Goal: Check status

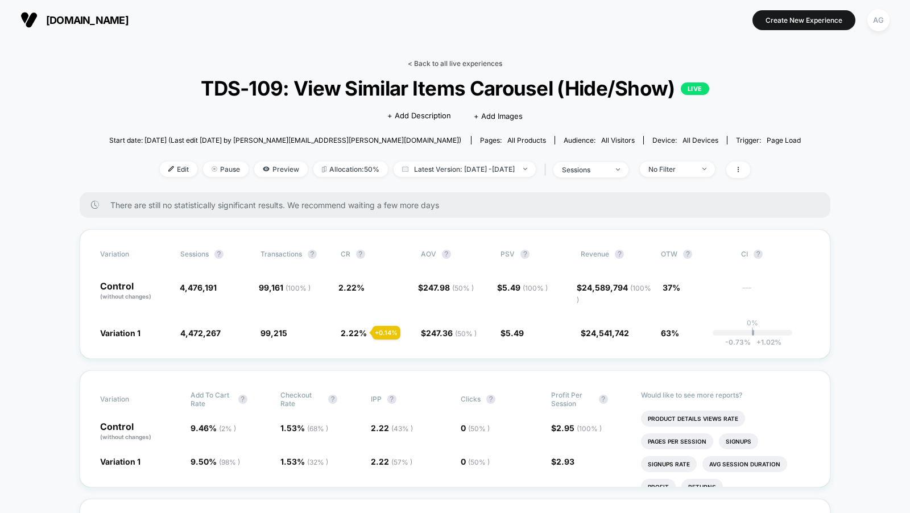
click at [471, 61] on link "< Back to all live experiences" at bounding box center [455, 63] width 94 height 9
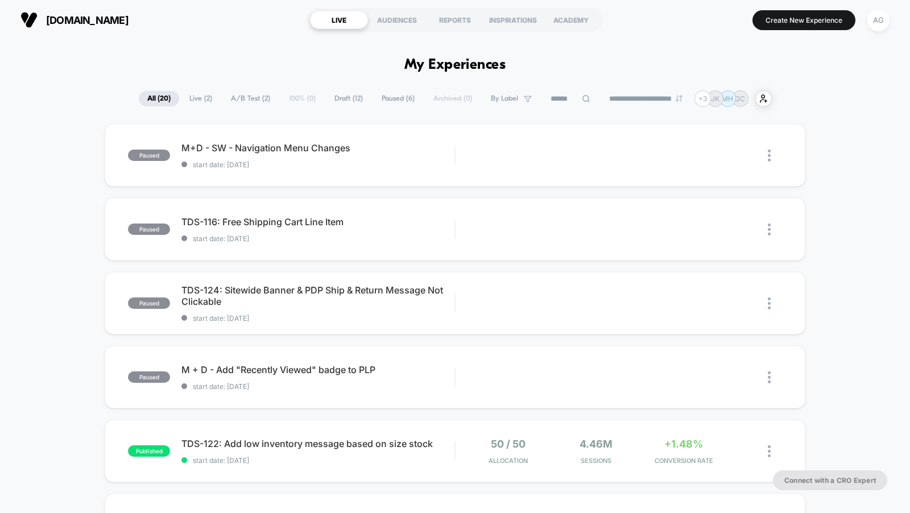
click at [257, 97] on span "A/B Test ( 2 )" at bounding box center [250, 98] width 56 height 15
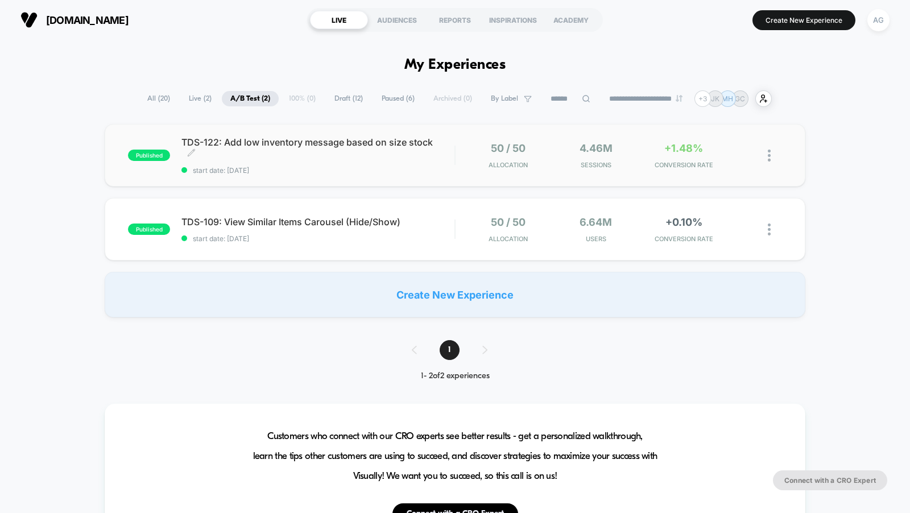
click at [402, 169] on span "start date: [DATE]" at bounding box center [318, 170] width 273 height 9
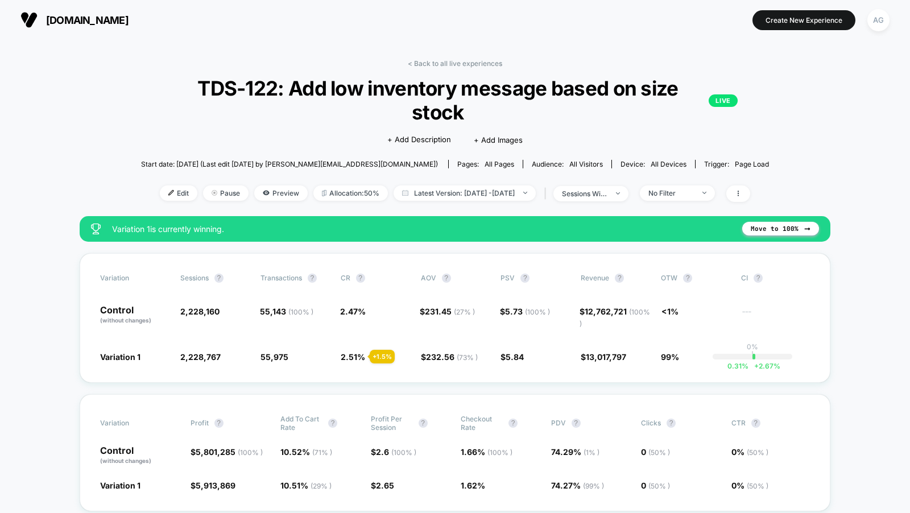
click at [685, 183] on div "< Back to all live experiences TDS-122: Add low inventory message based on size…" at bounding box center [455, 137] width 628 height 157
click at [685, 198] on span "No Filter" at bounding box center [677, 192] width 75 height 15
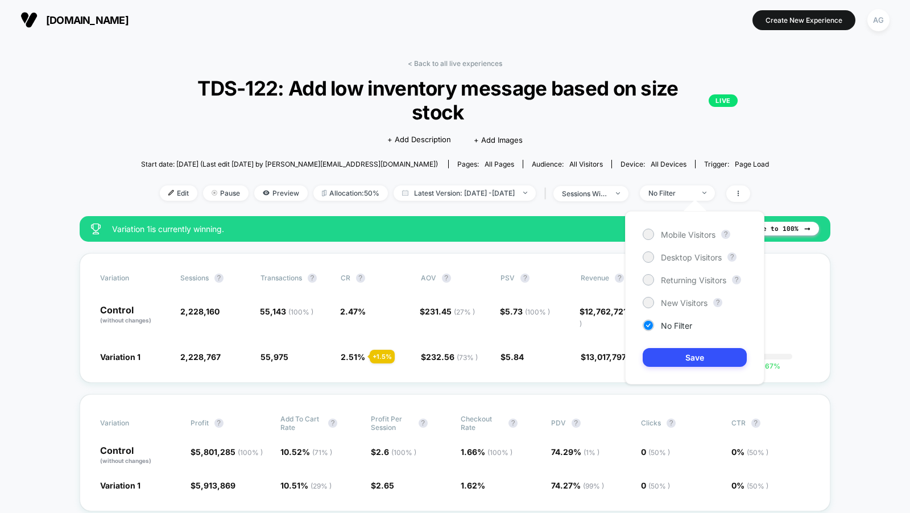
click at [681, 224] on div "Mobile Visitors ? Desktop Visitors ? Returning Visitors ? New Visitors ? No Fil…" at bounding box center [694, 298] width 139 height 174
click at [681, 235] on span "Mobile Visitors" at bounding box center [688, 235] width 55 height 10
click at [688, 354] on button "Save" at bounding box center [695, 357] width 104 height 19
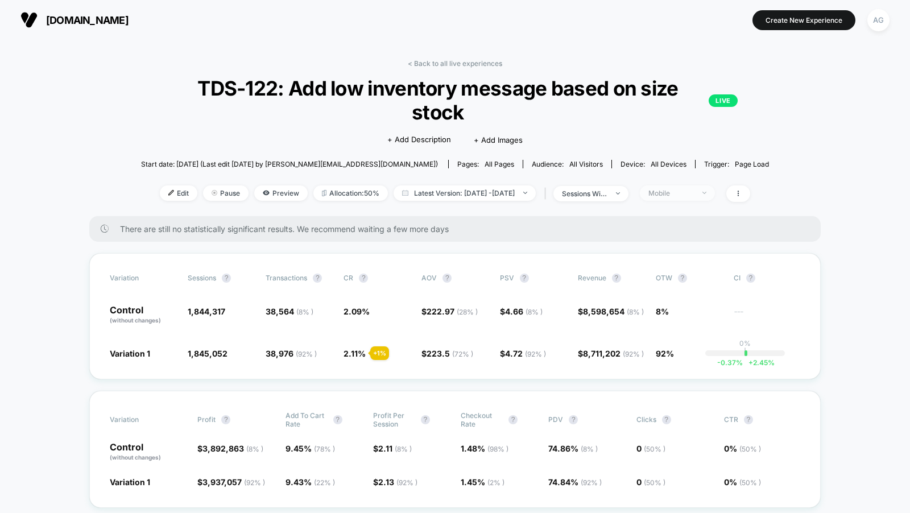
click at [695, 198] on span "Mobile" at bounding box center [677, 192] width 75 height 15
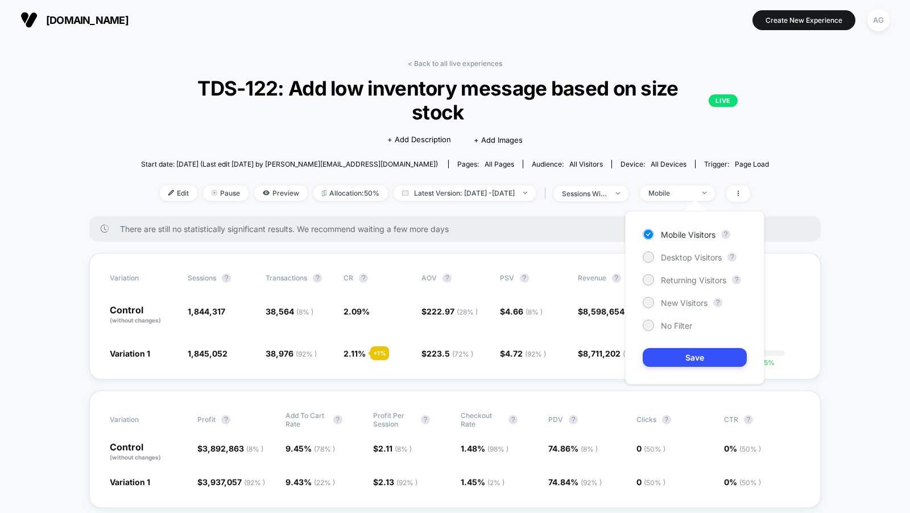
click at [679, 317] on div "Mobile Visitors ? Desktop Visitors ? Returning Visitors ? New Visitors ? No Fil…" at bounding box center [694, 298] width 139 height 174
click at [679, 328] on span "No Filter" at bounding box center [676, 326] width 31 height 10
click at [691, 362] on button "Save" at bounding box center [695, 357] width 104 height 19
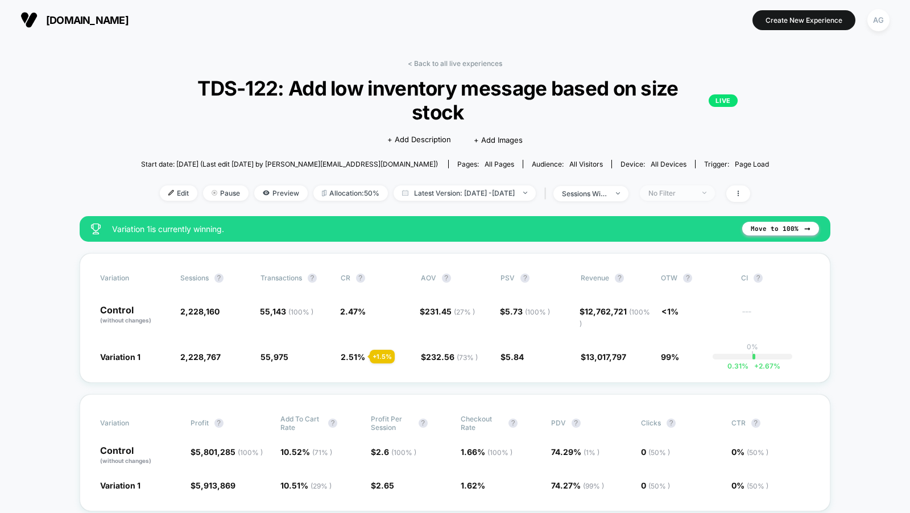
click at [674, 196] on span "No Filter" at bounding box center [677, 192] width 75 height 15
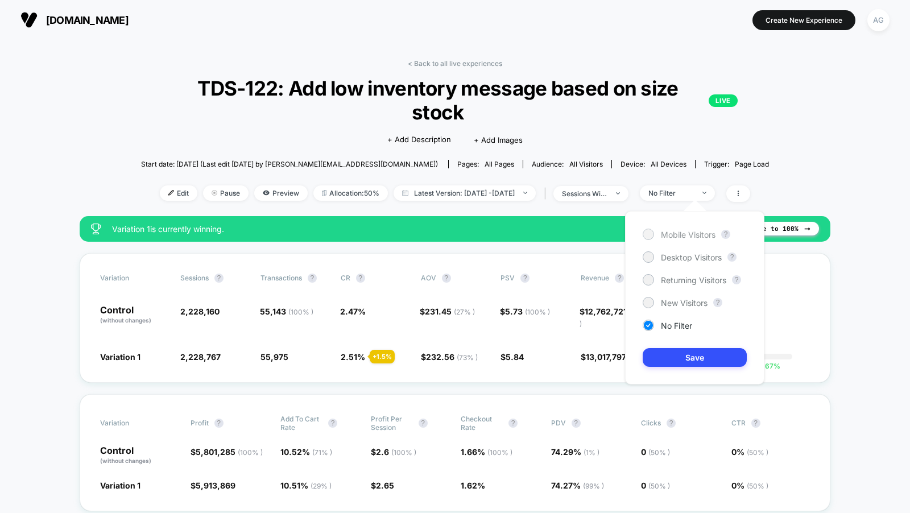
click at [686, 239] on div "Mobile Visitors" at bounding box center [679, 234] width 73 height 11
click at [685, 301] on span "New Visitors" at bounding box center [684, 303] width 47 height 10
click at [682, 230] on span "Mobile Visitors" at bounding box center [688, 235] width 55 height 10
click at [689, 352] on button "Save" at bounding box center [695, 357] width 104 height 19
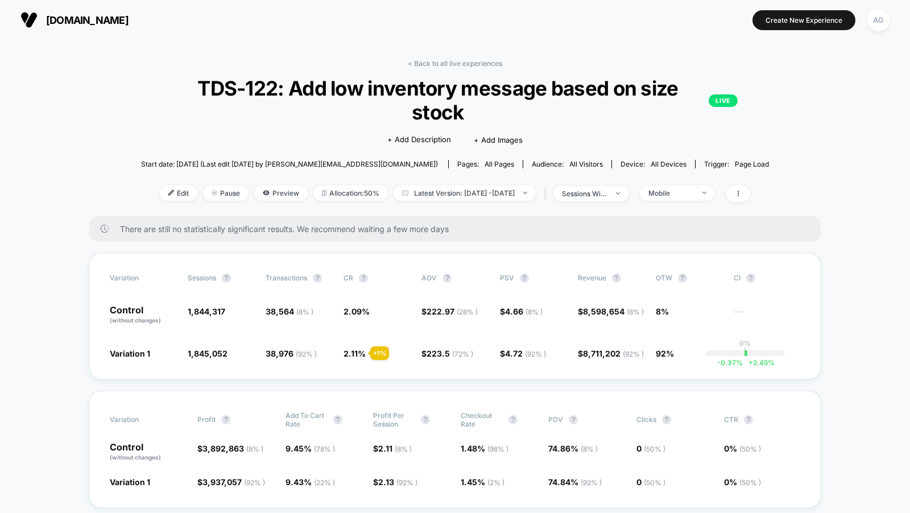
click at [677, 201] on div "< Back to all live experiences TDS-122: Add low inventory message based on size…" at bounding box center [455, 137] width 628 height 157
click at [677, 197] on span "Mobile" at bounding box center [677, 192] width 75 height 15
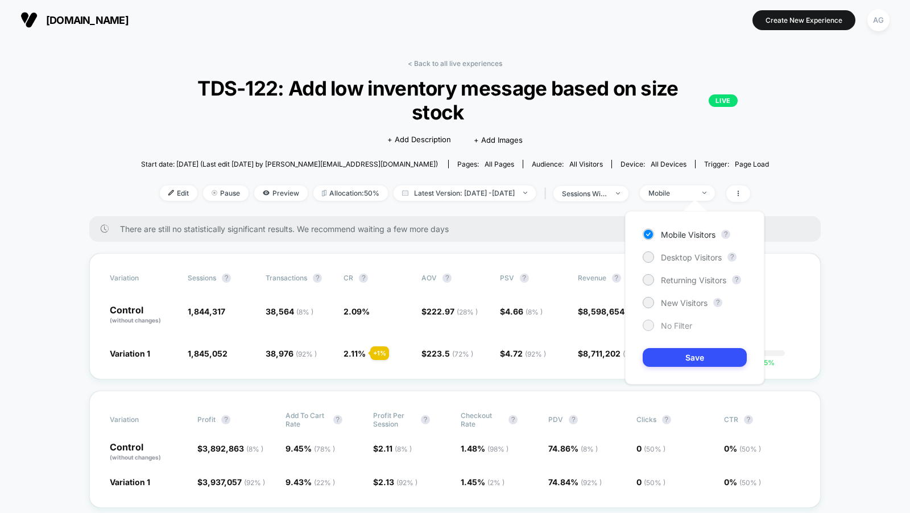
click at [673, 323] on span "No Filter" at bounding box center [676, 326] width 31 height 10
click at [681, 361] on button "Save" at bounding box center [695, 357] width 104 height 19
